Goal: Information Seeking & Learning: Learn about a topic

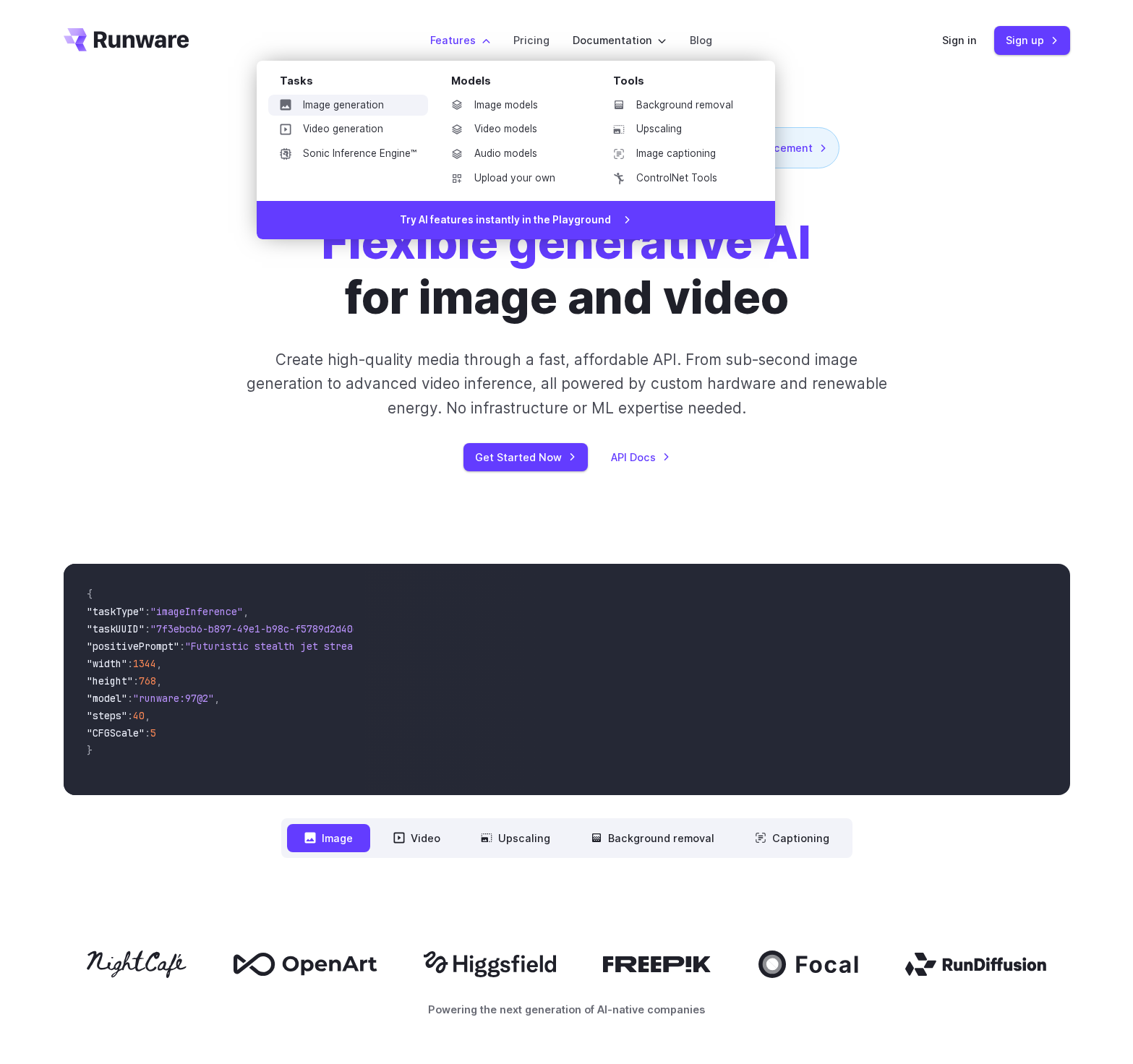
click at [360, 113] on link "Image generation" at bounding box center [348, 105] width 160 height 21
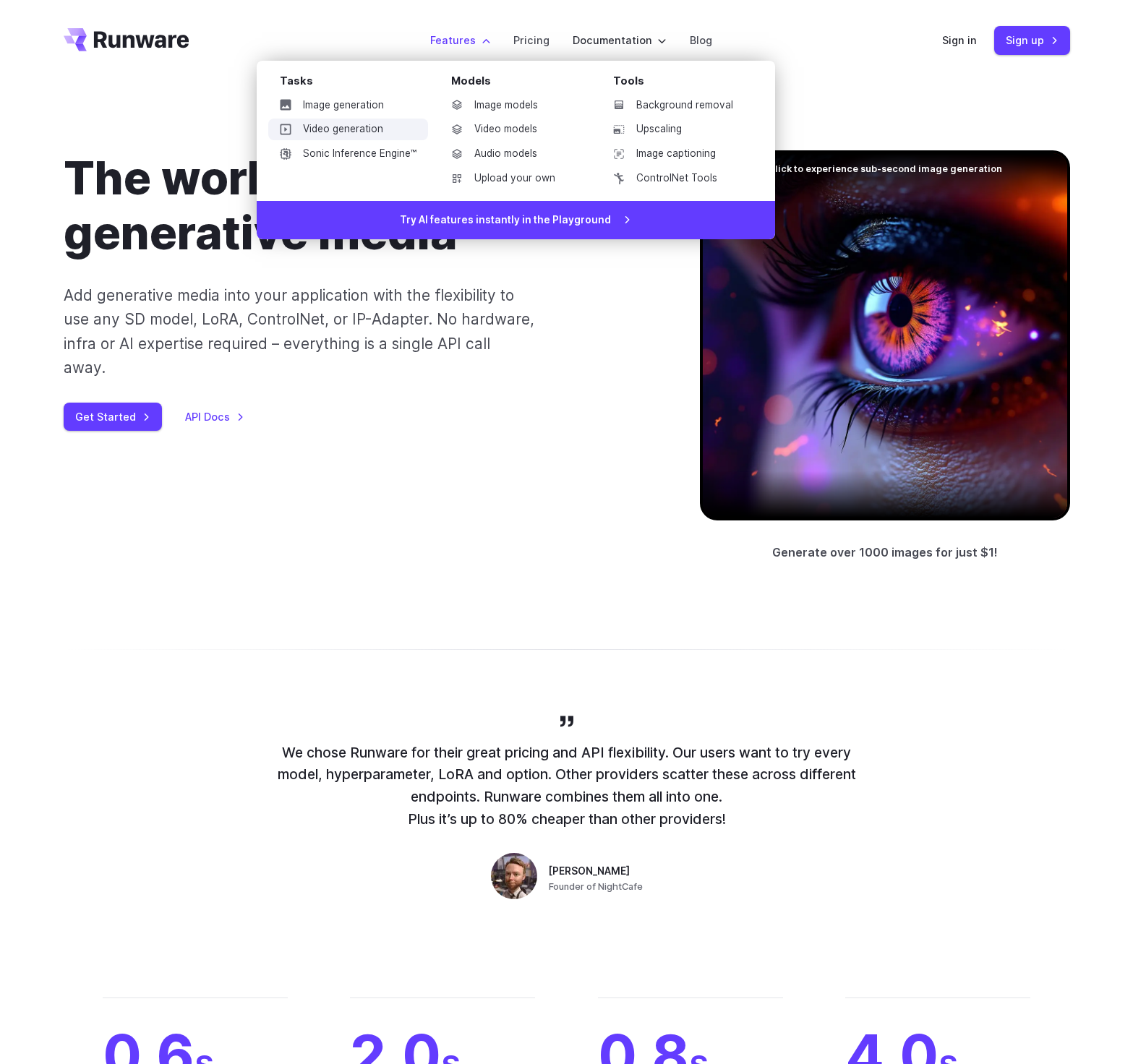
click at [357, 123] on link "Video generation" at bounding box center [348, 129] width 160 height 21
click at [376, 128] on link "Video generation" at bounding box center [348, 129] width 160 height 21
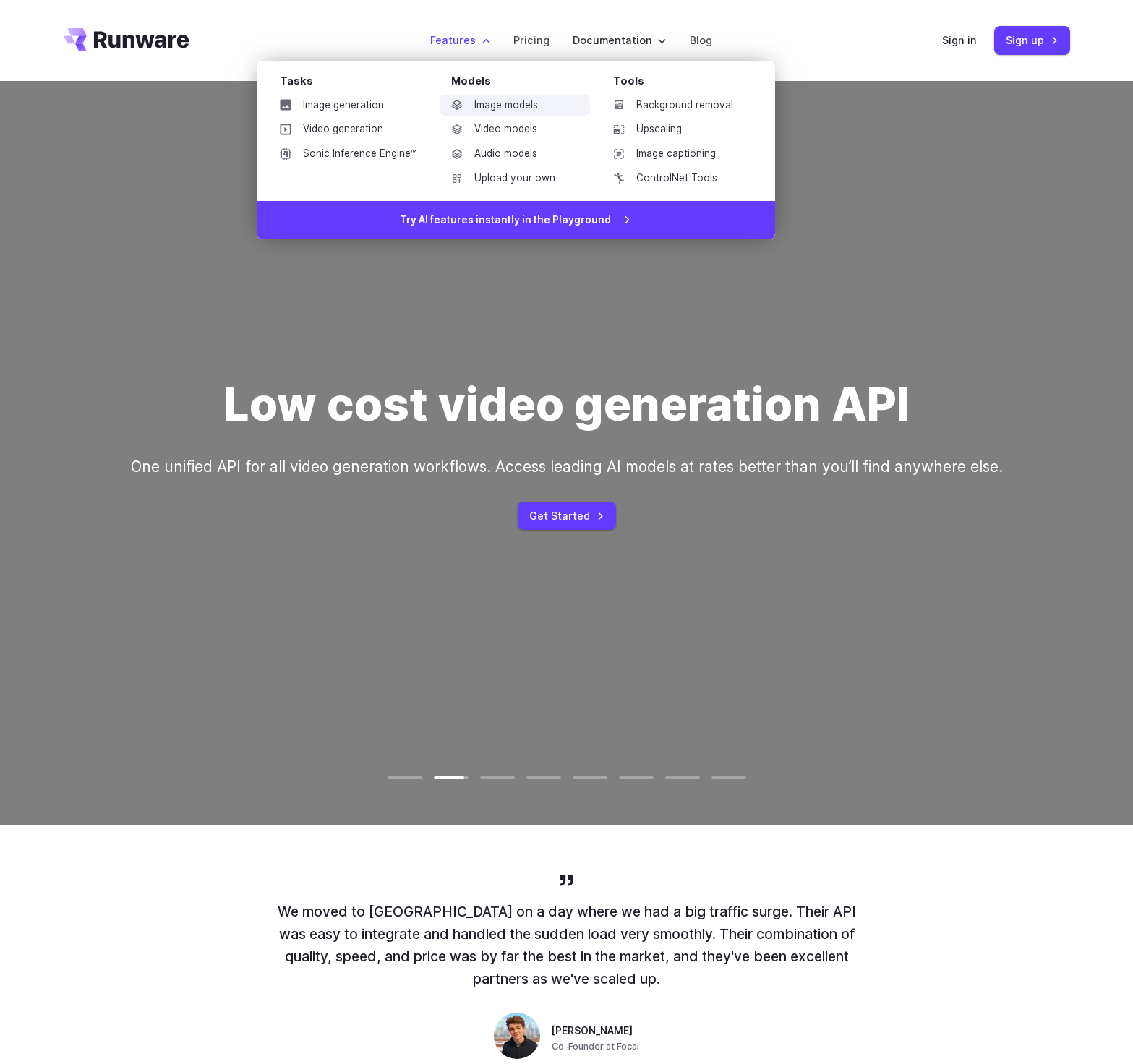
click at [521, 109] on link "Image models" at bounding box center [515, 105] width 150 height 21
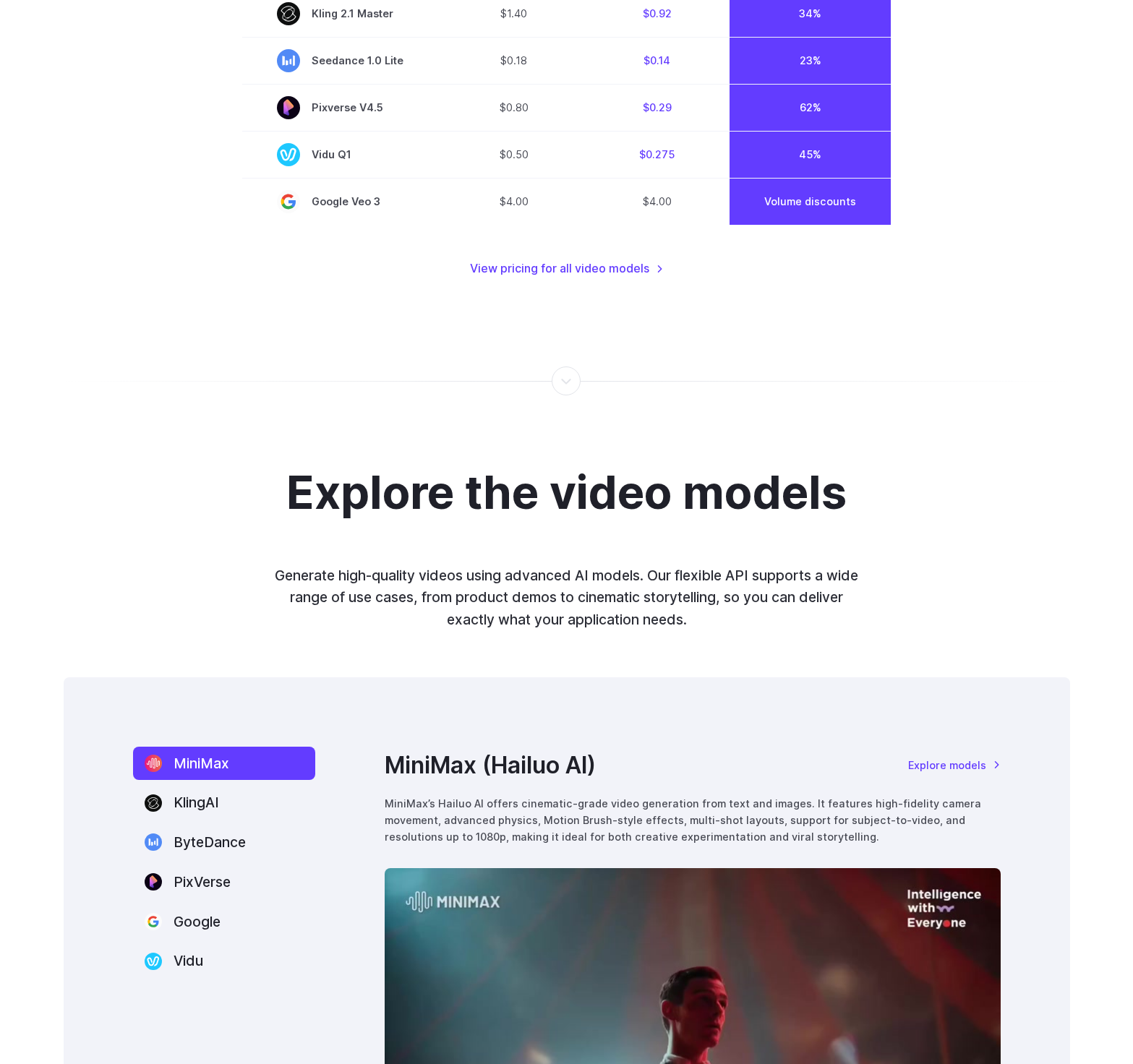
scroll to position [936, 0]
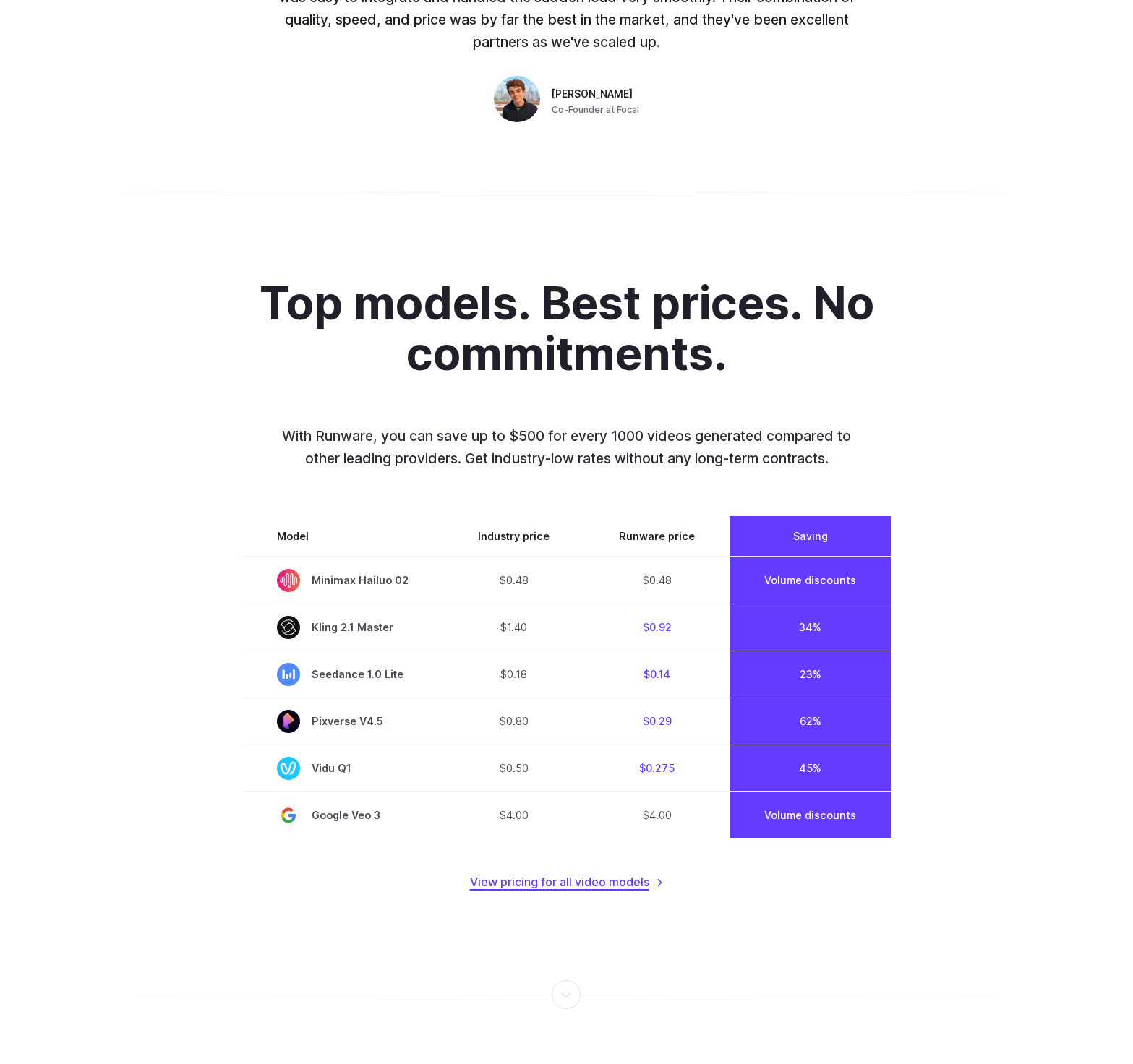
click at [641, 880] on link "View pricing for all video models" at bounding box center [566, 882] width 194 height 19
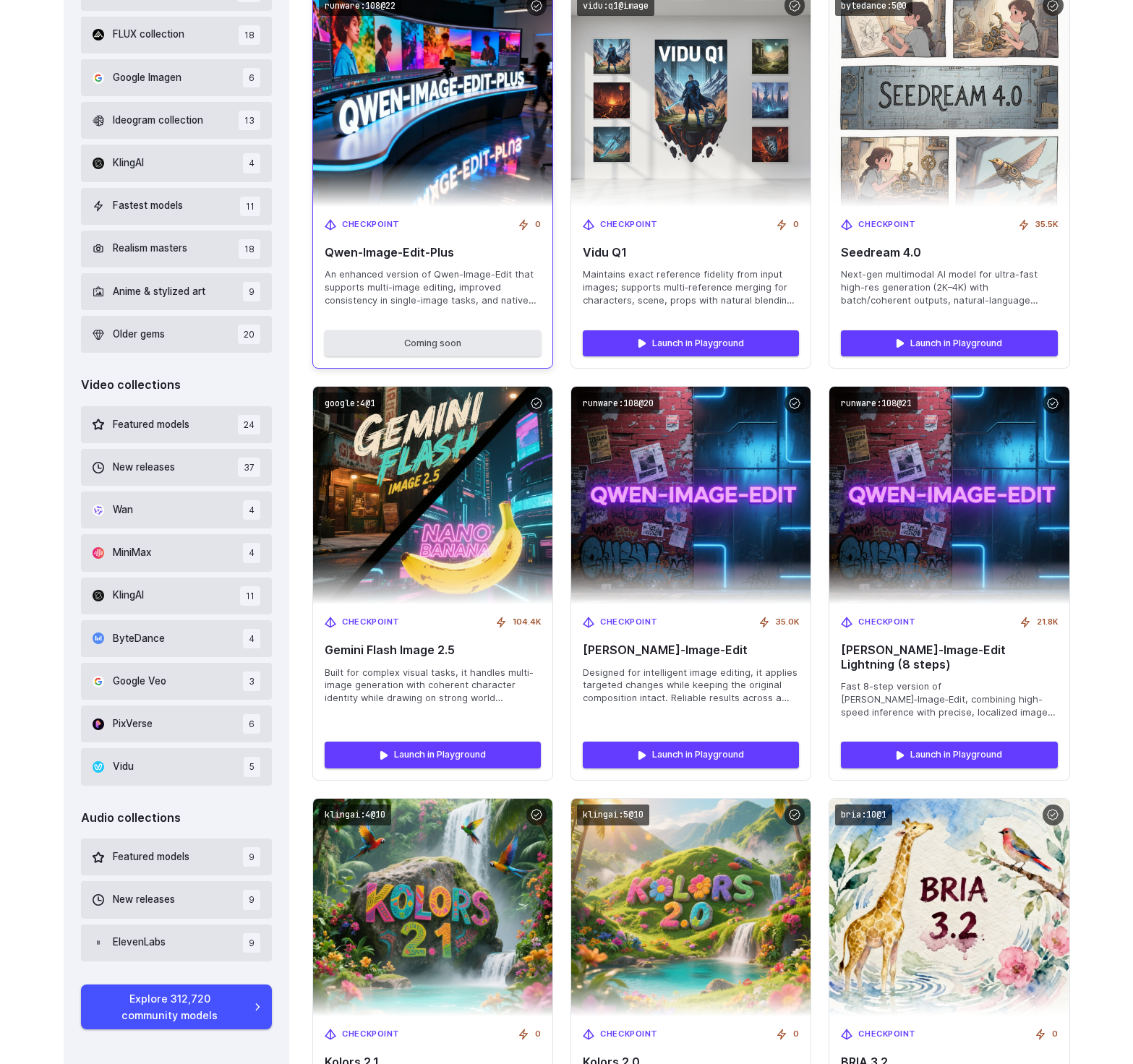
scroll to position [212, 0]
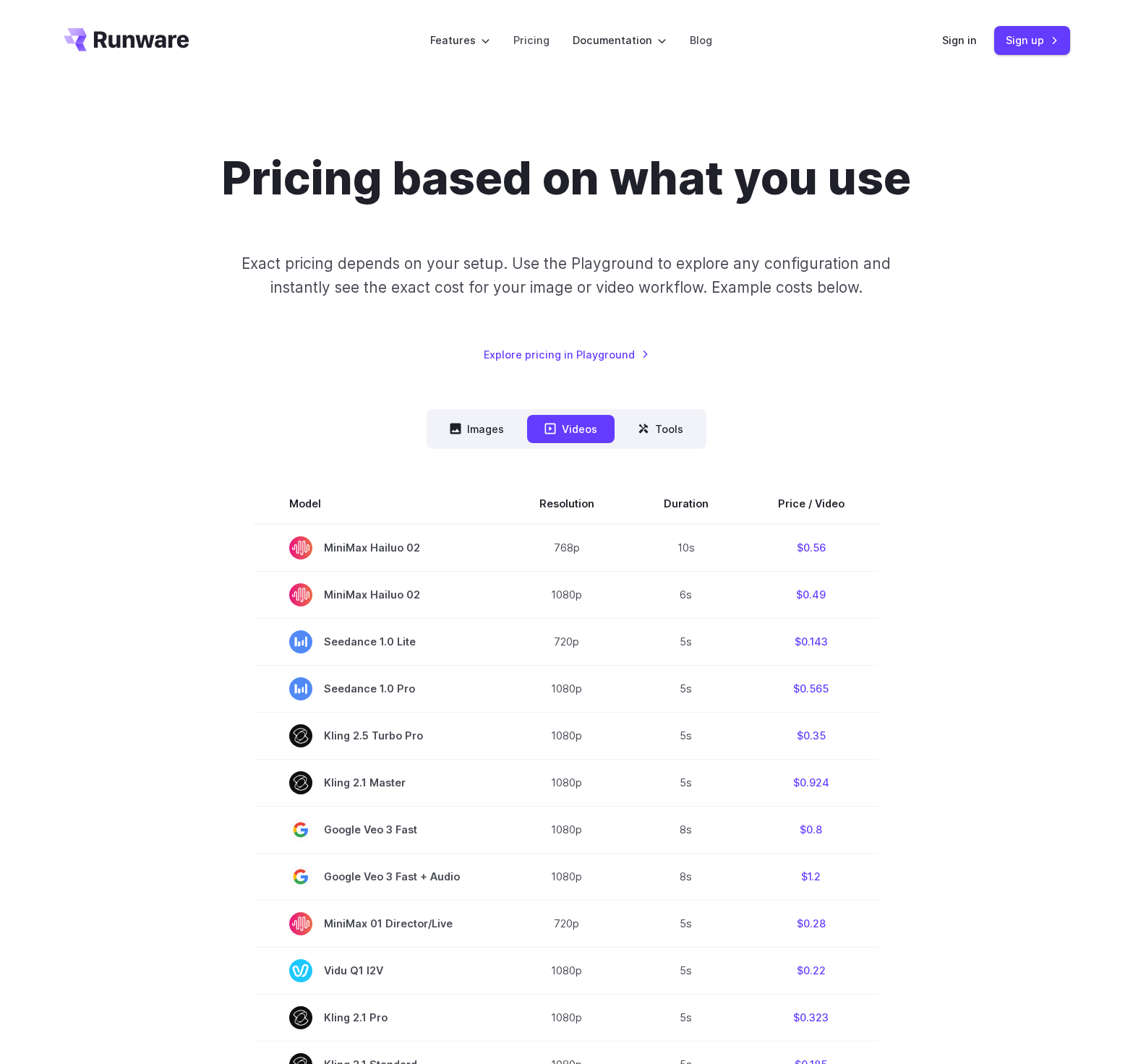
scroll to position [165, 0]
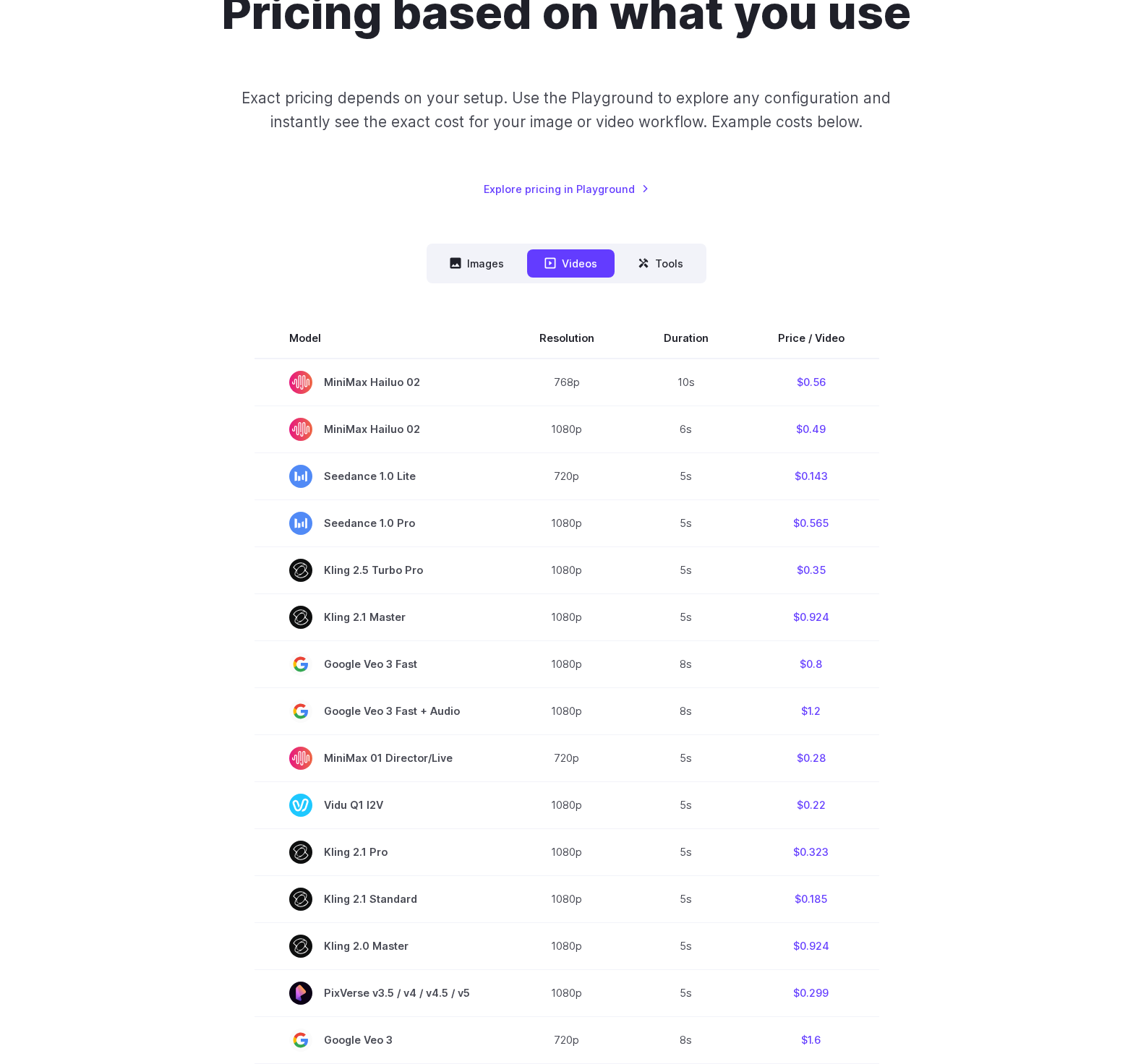
click at [968, 649] on section "Model Resolution Duration Price / Video MiniMax Hailuo 02 768p 10s $0.56 MiniMa…" at bounding box center [567, 831] width 1006 height 1027
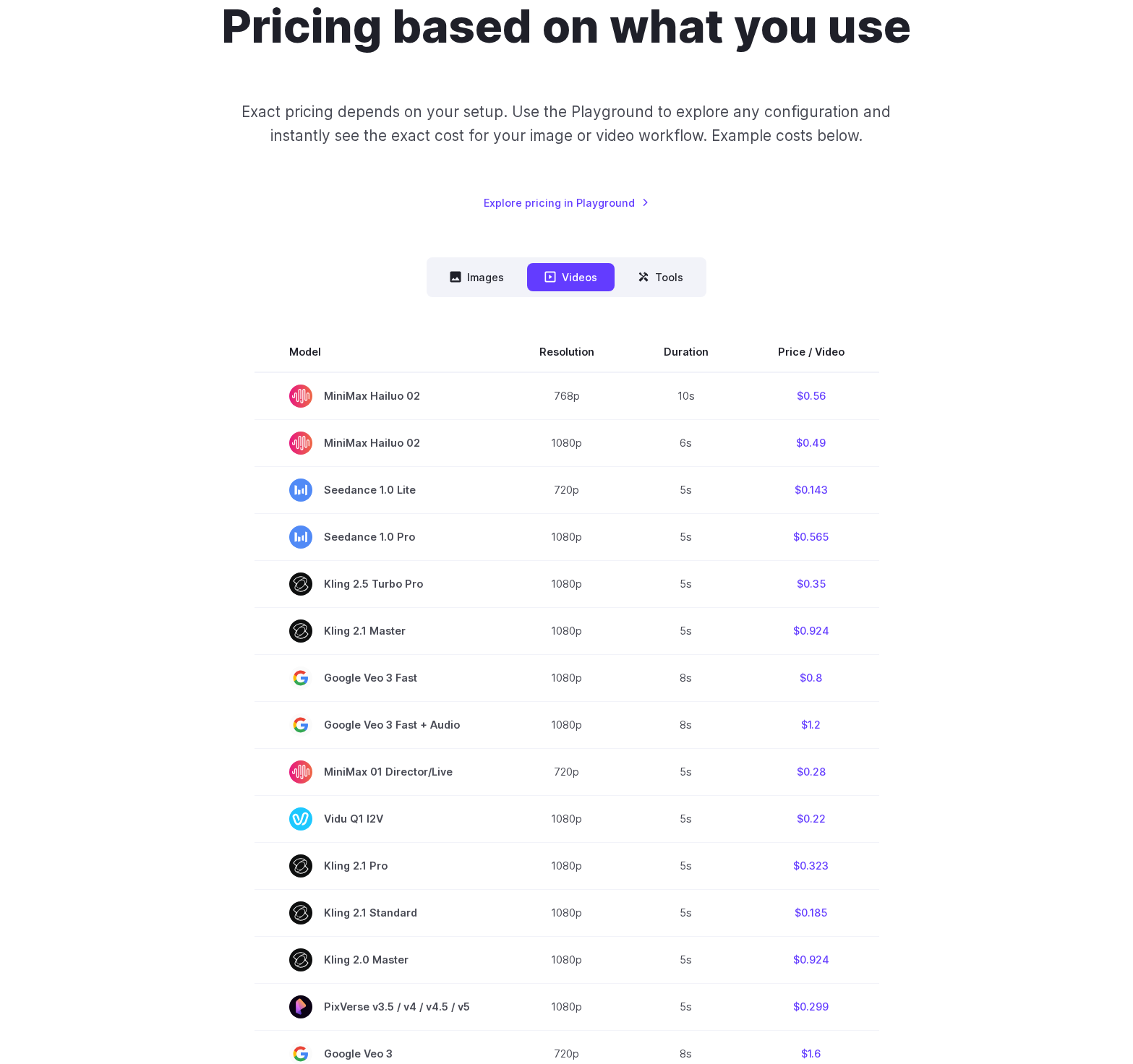
scroll to position [141, 0]
